Goal: Information Seeking & Learning: Learn about a topic

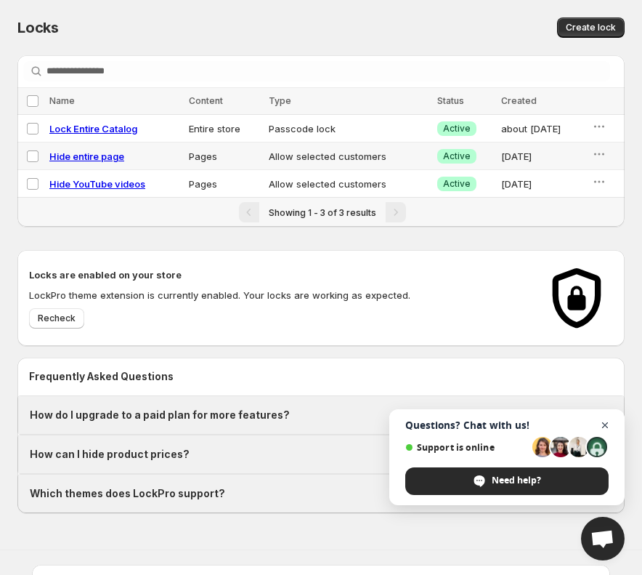
click at [608, 424] on span "Open chat" at bounding box center [606, 425] width 18 height 18
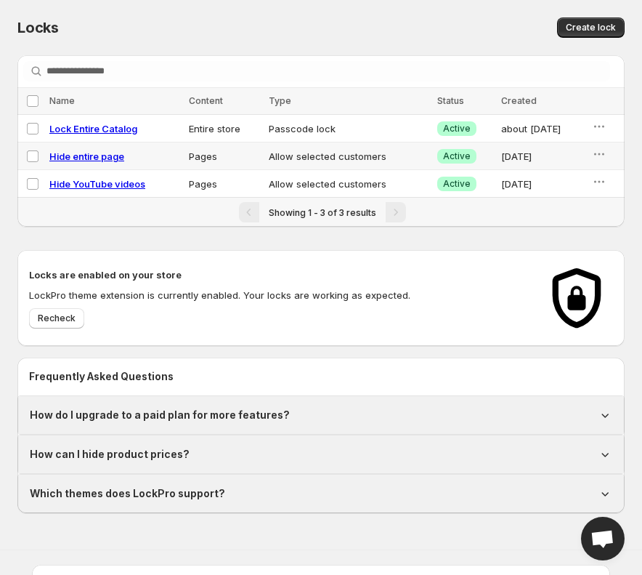
click at [367, 362] on div "Frequently Asked Questions" at bounding box center [320, 377] width 607 height 38
